Goal: Task Accomplishment & Management: Manage account settings

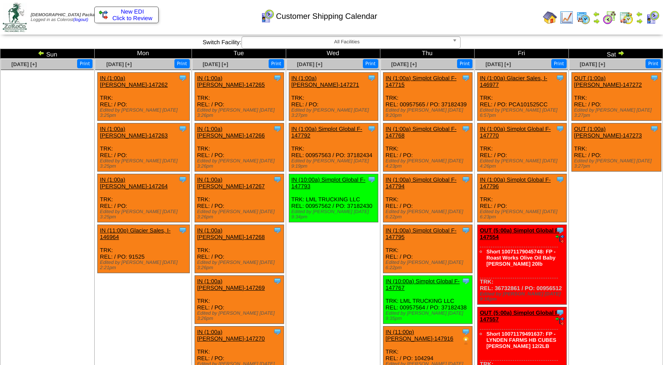
click at [39, 51] on img at bounding box center [41, 52] width 7 height 7
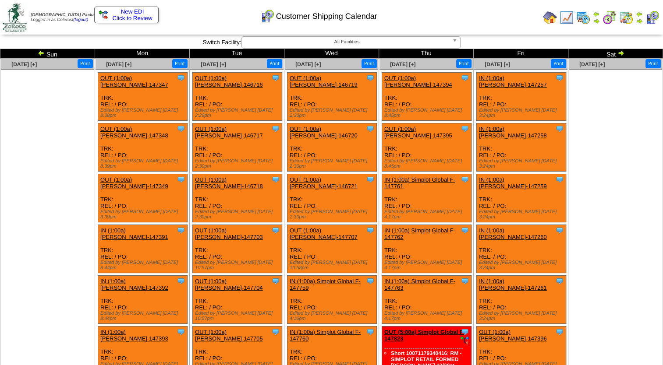
click at [39, 53] on img at bounding box center [41, 52] width 7 height 7
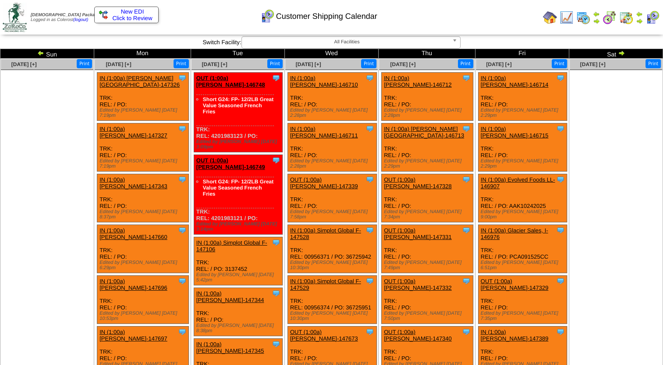
click at [39, 53] on img at bounding box center [40, 52] width 7 height 7
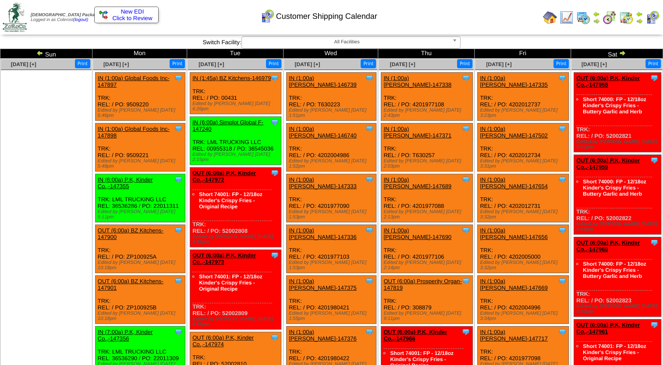
drag, startPoint x: 341, startPoint y: 95, endPoint x: 319, endPoint y: 97, distance: 22.0
click at [319, 97] on div "Clone Item IN (1:00a) Lamb-Weston-146739 Lamb-Weston ScheduleID: 146739 5000 EA…" at bounding box center [331, 97] width 90 height 48
copy div "T630223"
click at [393, 23] on div "Customer Shipping Calendar" at bounding box center [289, 13] width 380 height 24
click at [59, 178] on ul at bounding box center [46, 135] width 91 height 131
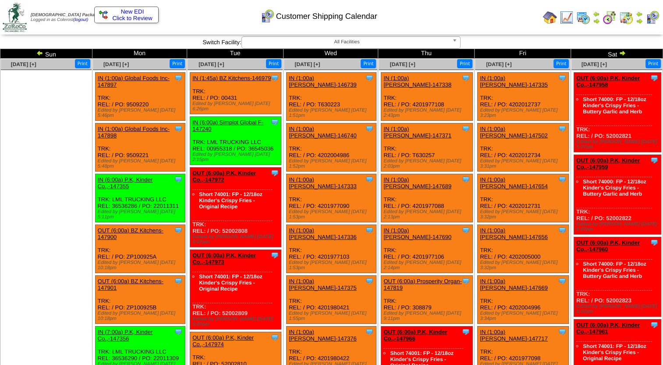
drag, startPoint x: 99, startPoint y: 147, endPoint x: 104, endPoint y: 146, distance: 4.6
click at [100, 146] on div "Clone Item IN (1:00a) Global Foods Inc-147898 Global Foods Inc ScheduleID: 1478…" at bounding box center [140, 147] width 90 height 48
click at [77, 153] on ul at bounding box center [46, 135] width 91 height 131
click at [43, 53] on img at bounding box center [39, 52] width 7 height 7
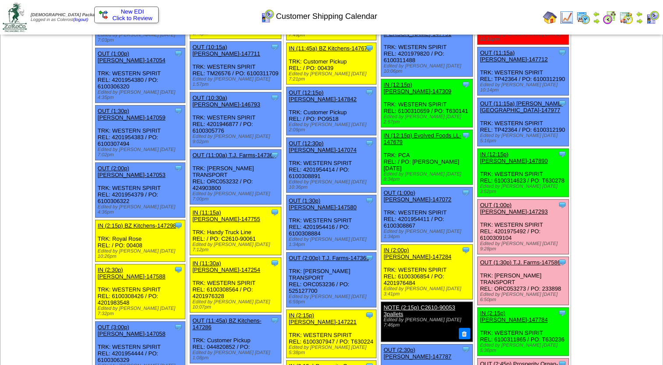
scroll to position [569, 0]
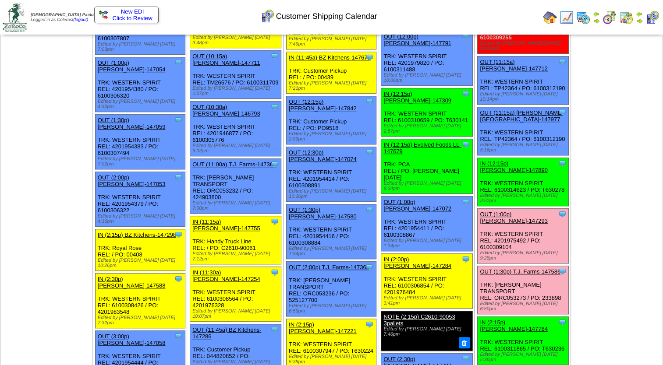
click at [257, 267] on div "Clone Item IN (11:30a) Lamb-Weston-147254 Lamb-Weston ScheduleID: 147254 30 TOT…" at bounding box center [235, 294] width 91 height 55
click at [225, 269] on link "IN (11:30a) Lamb-Weston-147254" at bounding box center [226, 275] width 68 height 13
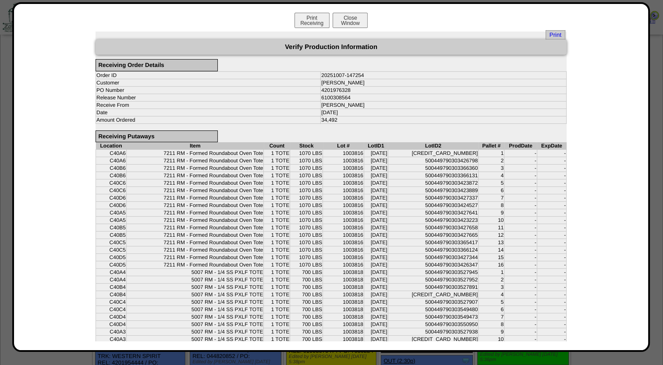
drag, startPoint x: 302, startPoint y: 152, endPoint x: 325, endPoint y: 259, distance: 109.3
click at [325, 259] on tbody "C40A6 7211 RM - Formed Roundabout Oven Tote 1 TOTE 1070 LBS 1003816 09/05/25 50…" at bounding box center [331, 310] width 470 height 320
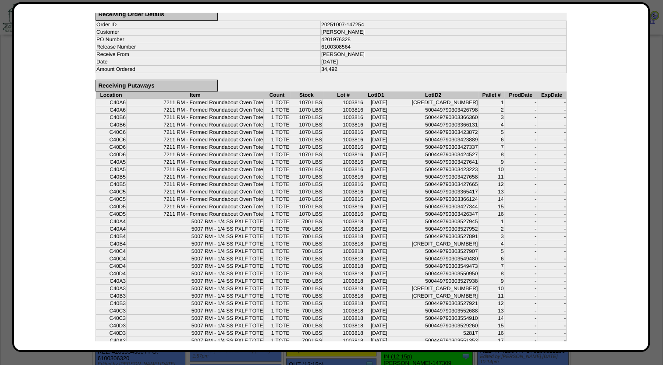
scroll to position [0, 0]
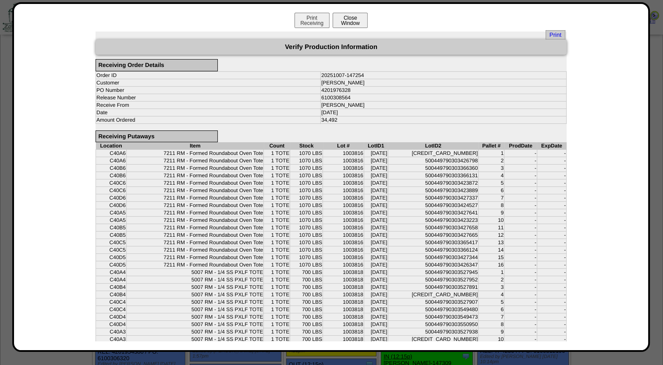
click at [350, 18] on button "Close Window" at bounding box center [349, 20] width 35 height 15
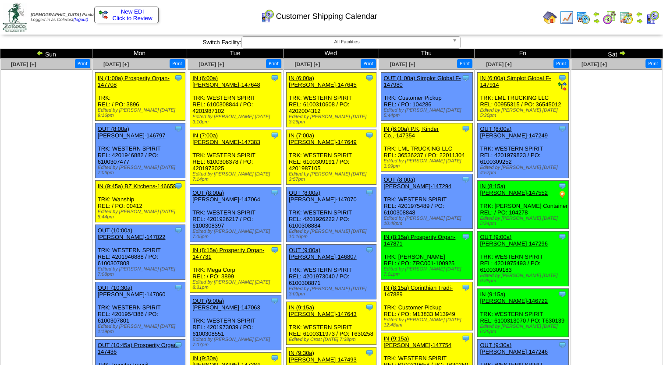
click at [51, 113] on ul at bounding box center [46, 135] width 91 height 131
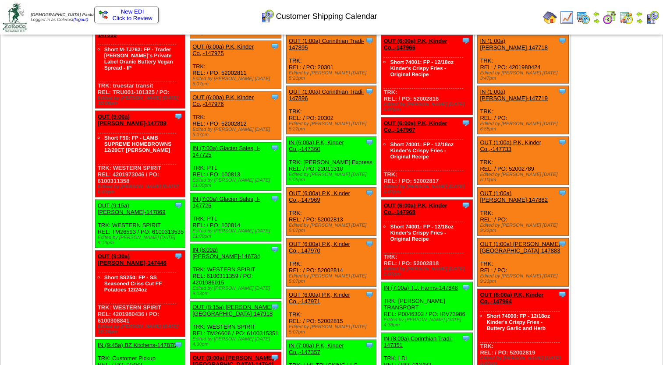
scroll to position [2241, 0]
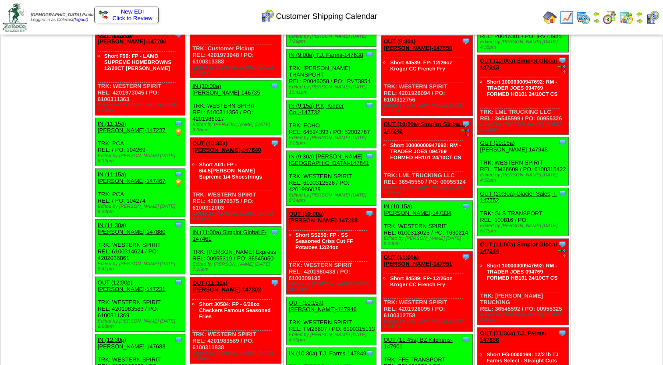
scroll to position [2809, 0]
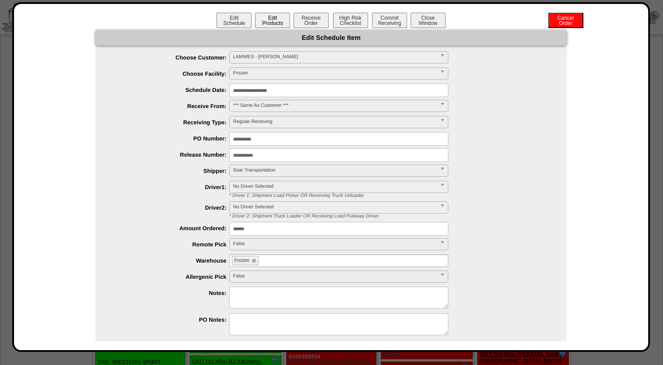
click at [275, 19] on button "Edit Products" at bounding box center [272, 20] width 35 height 15
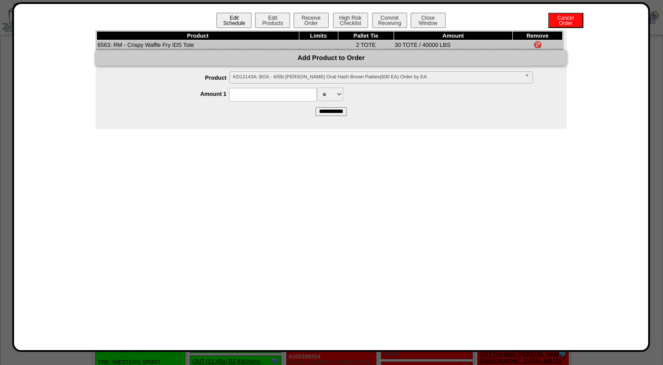
click at [239, 20] on button "Edit Schedule" at bounding box center [233, 20] width 35 height 15
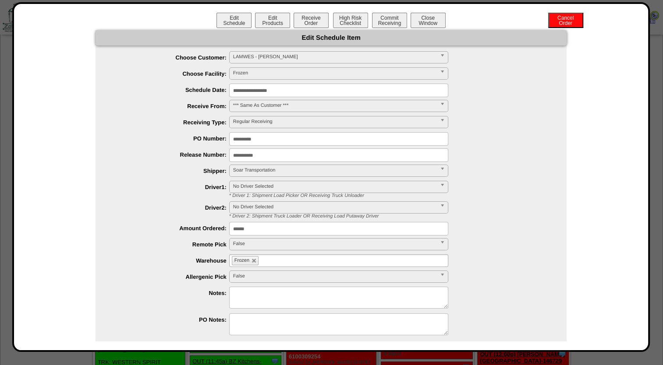
click at [271, 299] on textarea at bounding box center [338, 298] width 219 height 22
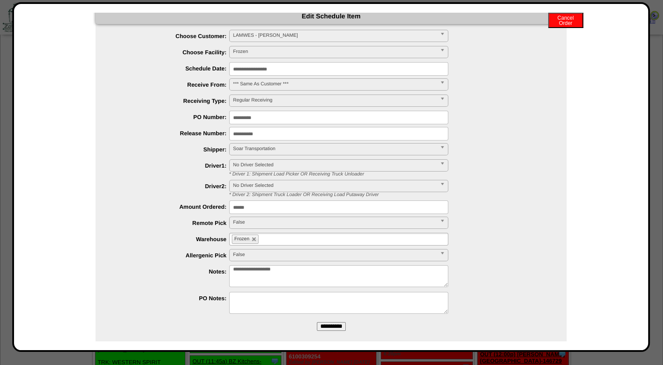
scroll to position [32, 0]
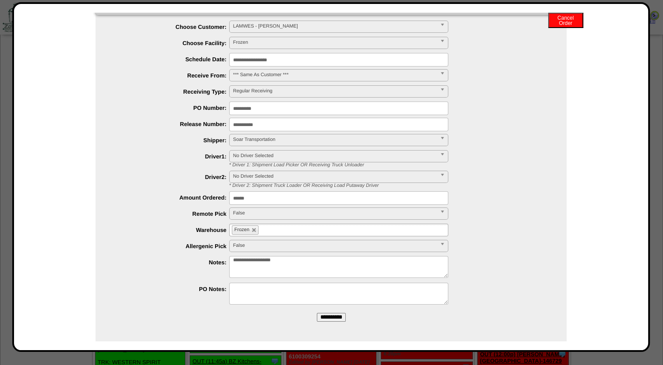
type textarea "**********"
click at [321, 322] on form "**********" at bounding box center [330, 164] width 471 height 329
click at [329, 311] on form "**********" at bounding box center [330, 164] width 471 height 329
click at [338, 313] on input "**********" at bounding box center [331, 317] width 29 height 9
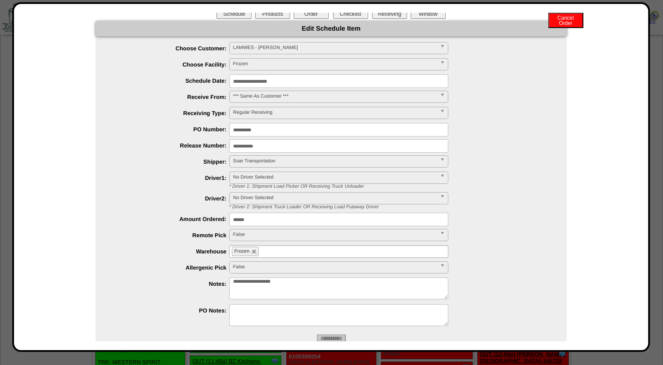
scroll to position [0, 0]
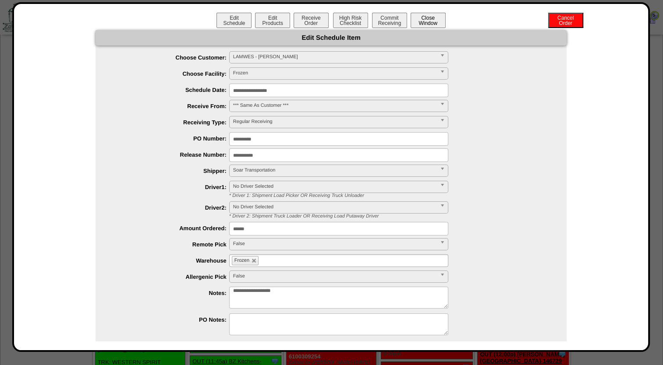
click at [422, 24] on button "Close Window" at bounding box center [427, 20] width 35 height 15
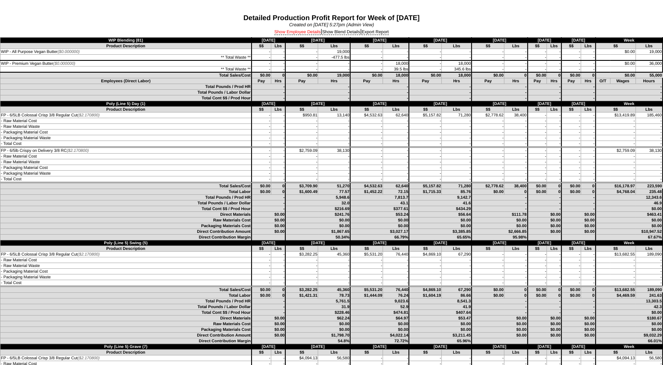
click at [290, 32] on link "Show Employee Details" at bounding box center [297, 32] width 46 height 5
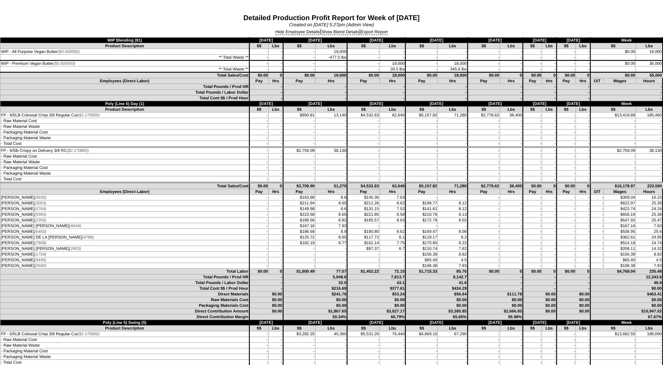
click at [499, 142] on td "-" at bounding box center [510, 144] width 23 height 6
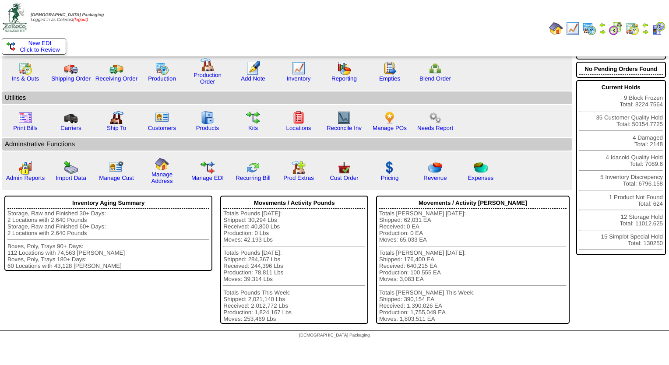
click at [83, 19] on link "(logout)" at bounding box center [80, 20] width 15 height 5
